Goal: Transaction & Acquisition: Purchase product/service

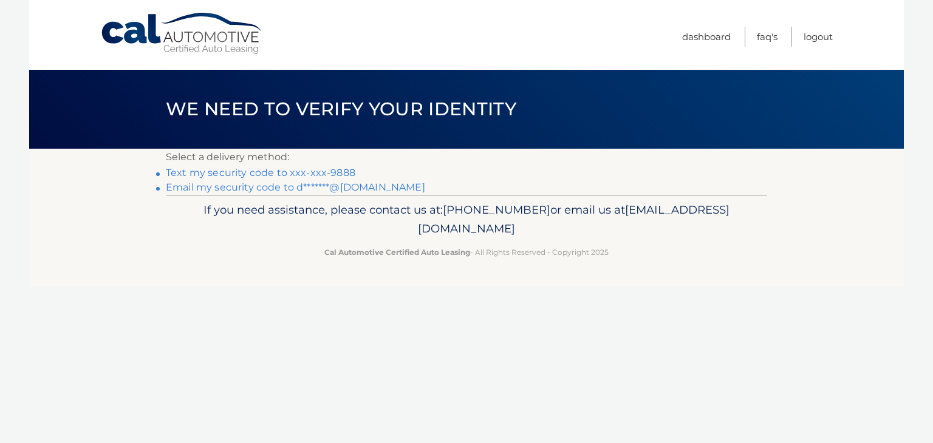
click at [279, 175] on link "Text my security code to xxx-xxx-9888" at bounding box center [260, 173] width 189 height 12
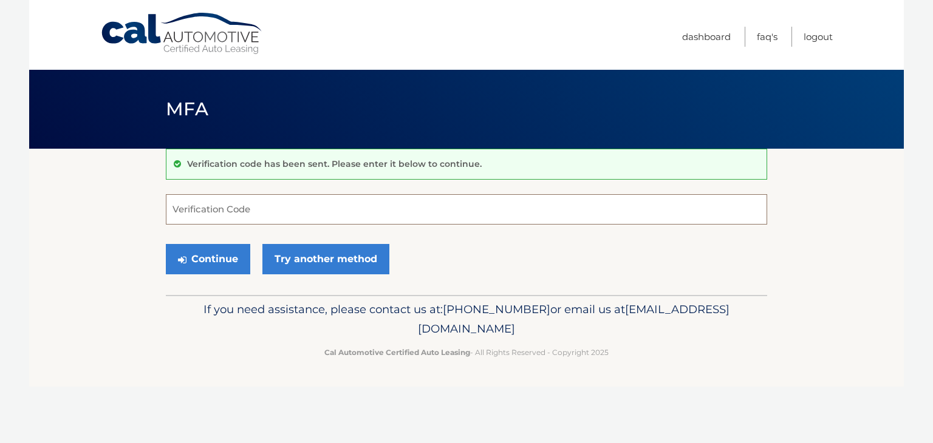
click at [243, 212] on input "Verification Code" at bounding box center [466, 209] width 601 height 30
type input "522342"
click at [206, 263] on button "Continue" at bounding box center [208, 259] width 84 height 30
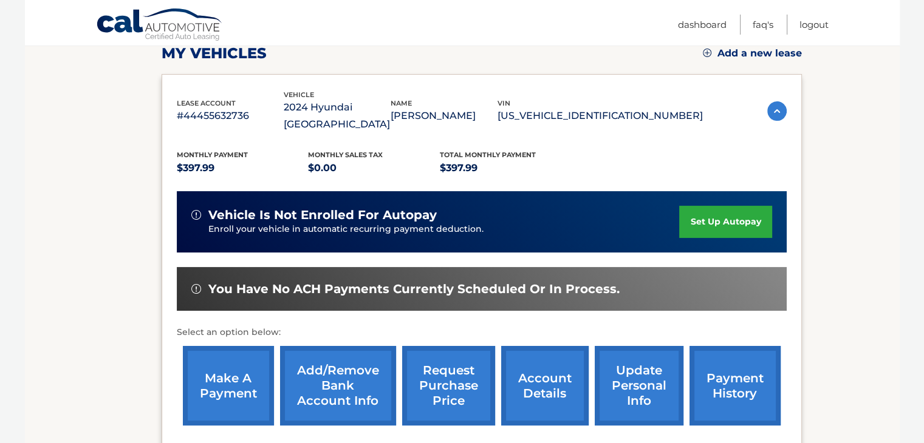
scroll to position [182, 0]
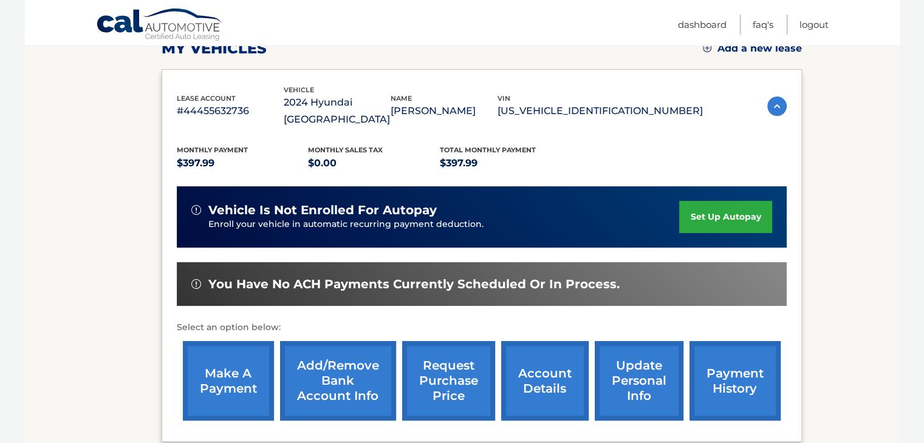
click at [223, 371] on link "make a payment" at bounding box center [228, 381] width 91 height 80
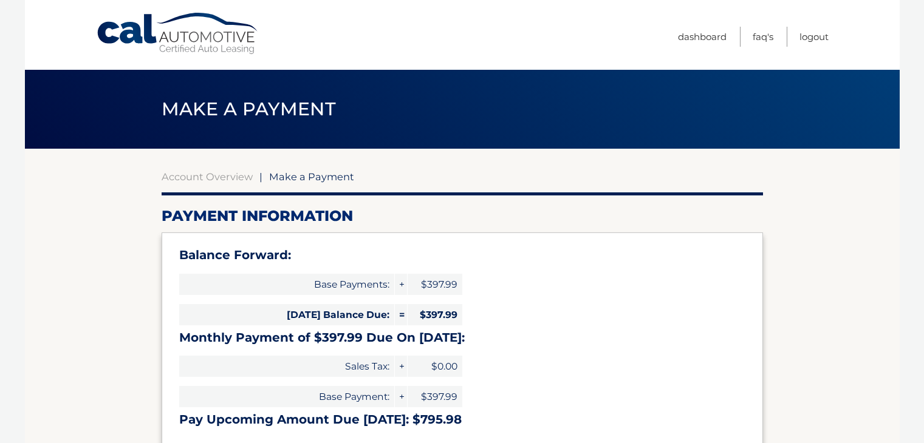
select select "OGFhNjhmMDQtNTA5Ni00MTVhLTliMTEtYjU3ODA3OGE2NTFj"
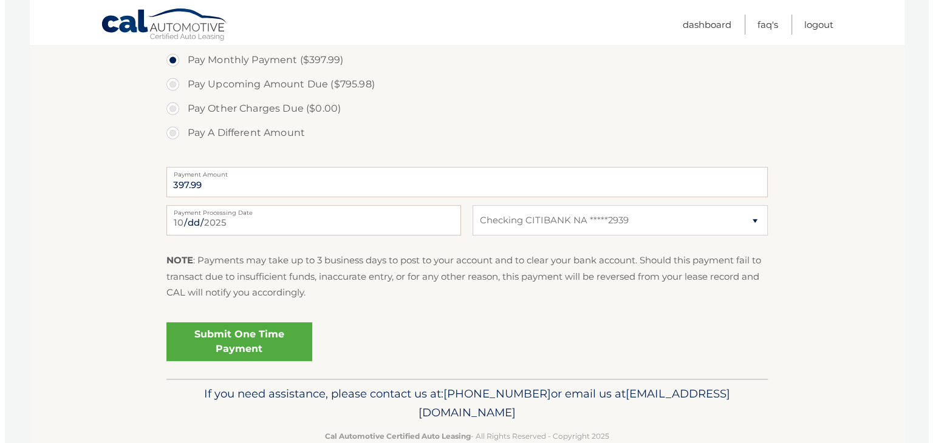
scroll to position [476, 0]
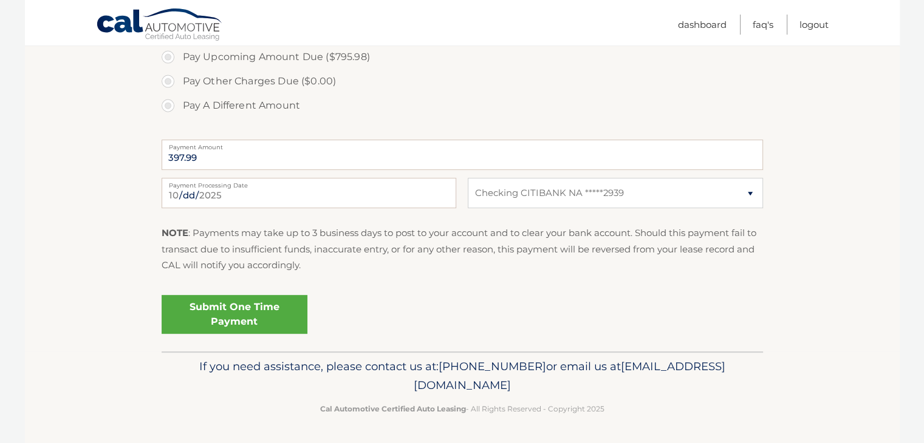
click at [222, 316] on link "Submit One Time Payment" at bounding box center [235, 314] width 146 height 39
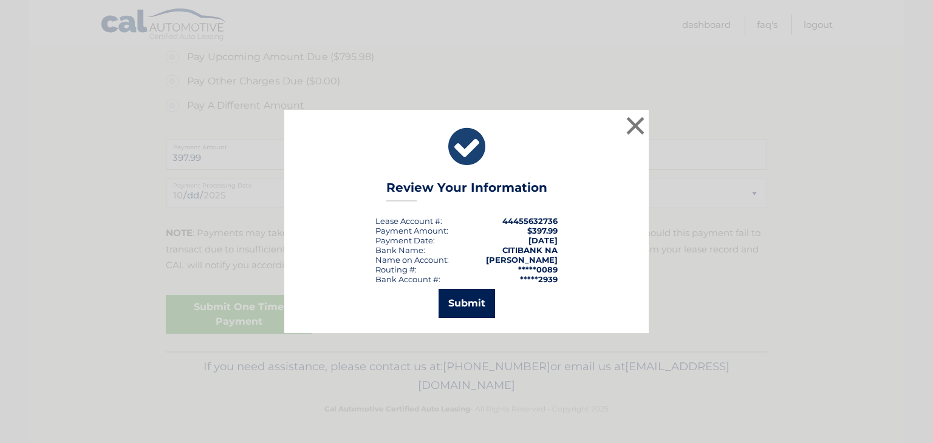
click at [465, 304] on button "Submit" at bounding box center [466, 303] width 56 height 29
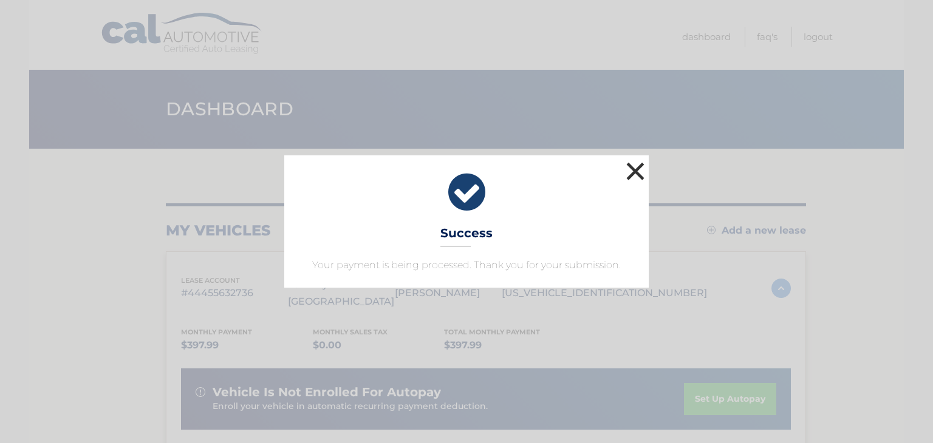
click at [636, 168] on button "×" at bounding box center [635, 171] width 24 height 24
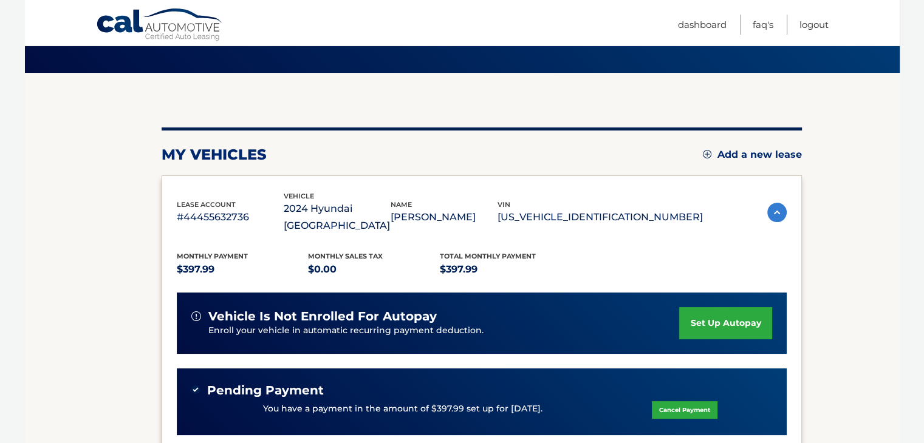
scroll to position [71, 0]
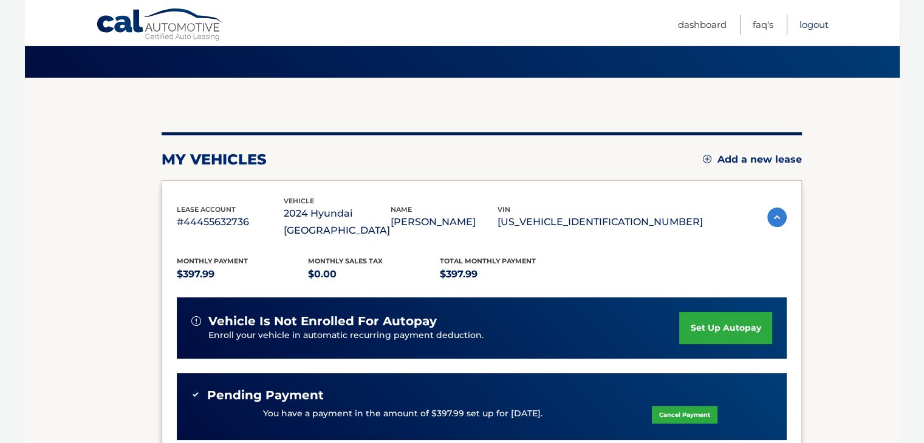
click at [814, 21] on link "Logout" at bounding box center [813, 25] width 29 height 20
